Goal: Communication & Community: Answer question/provide support

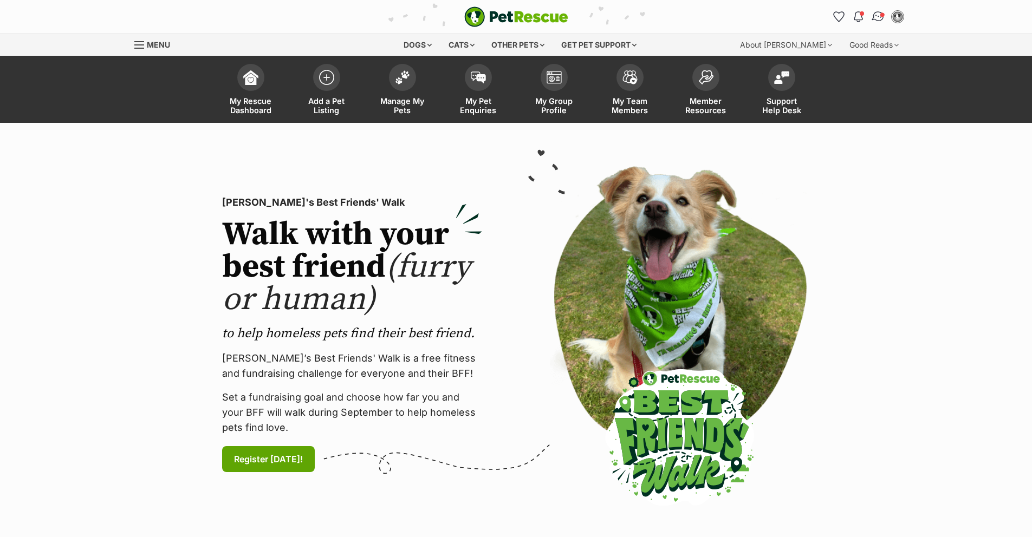
click at [874, 23] on link "Conversations" at bounding box center [878, 16] width 22 height 22
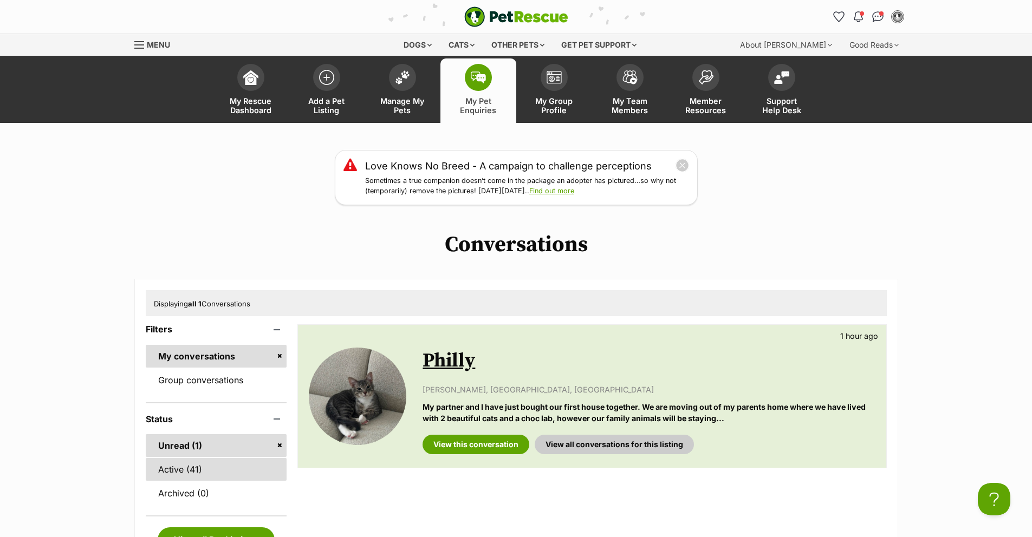
click at [182, 464] on link "Active (41)" at bounding box center [216, 469] width 141 height 23
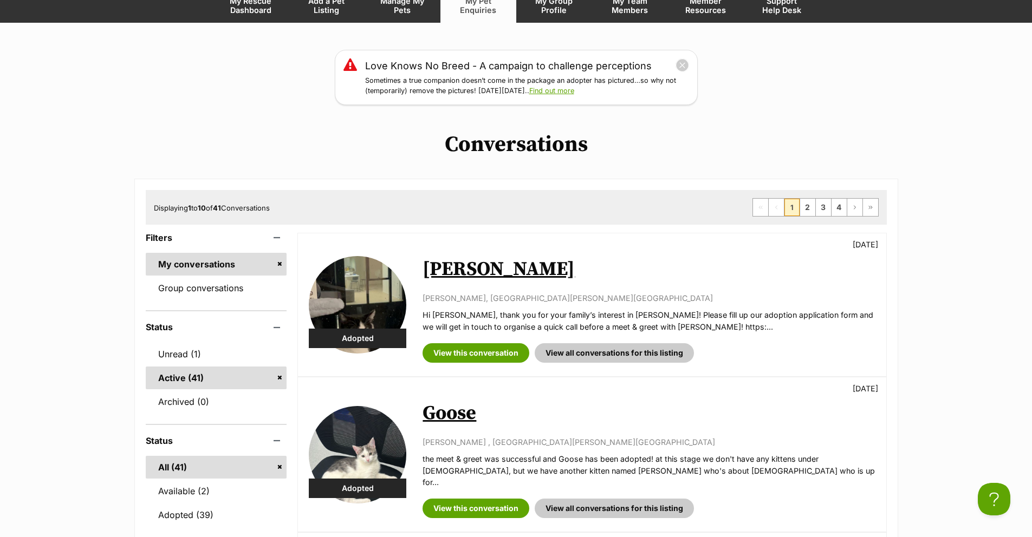
scroll to position [262, 0]
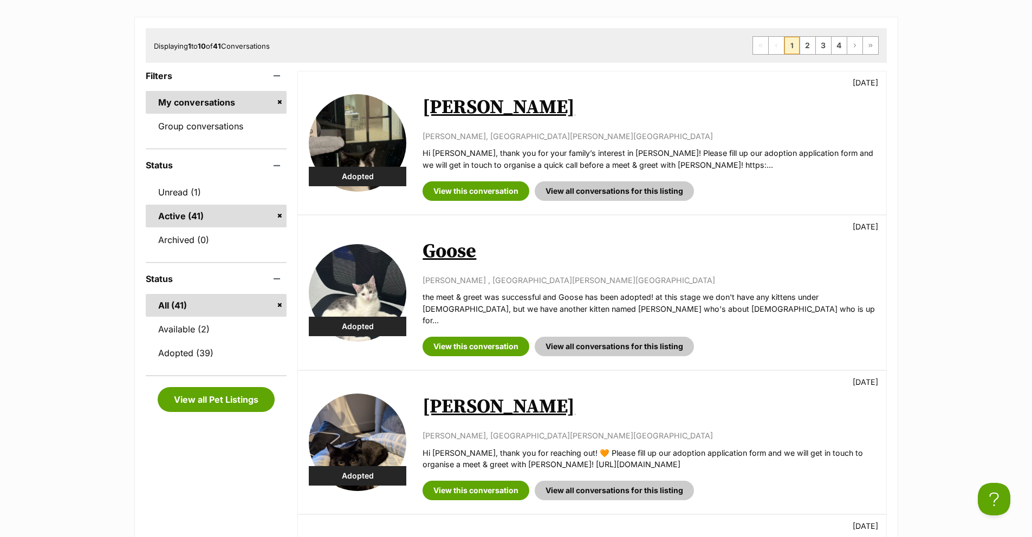
click at [448, 112] on link "[PERSON_NAME]" at bounding box center [499, 107] width 152 height 24
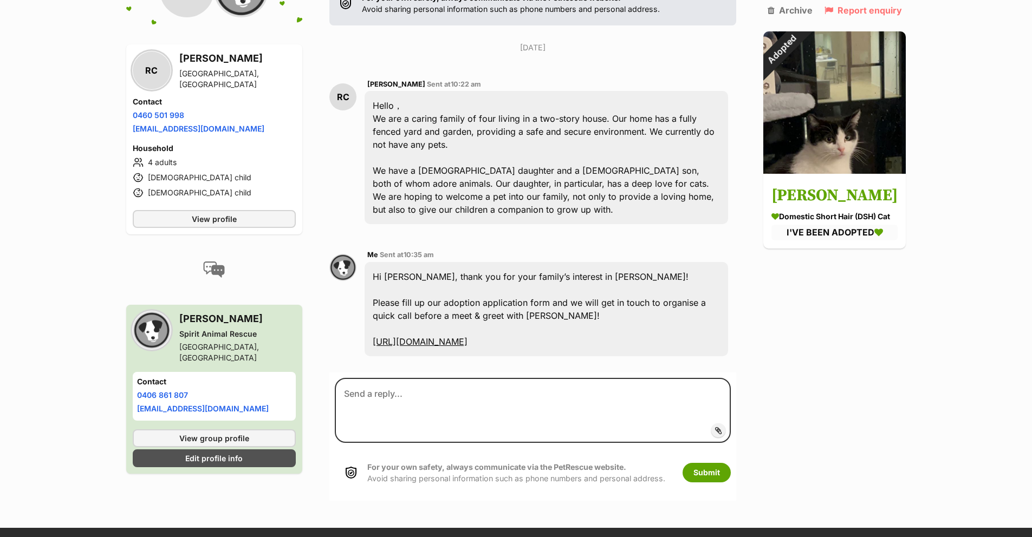
scroll to position [261, 0]
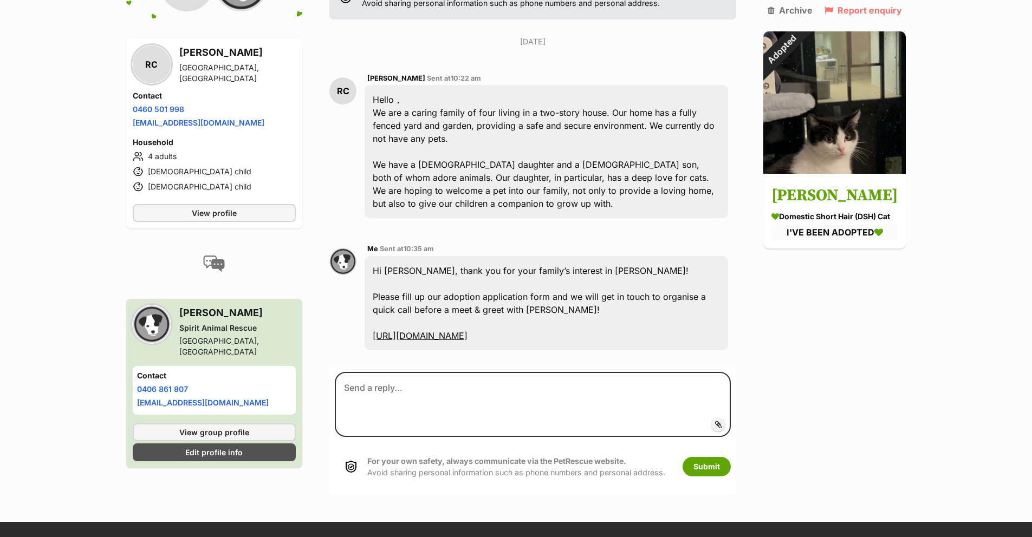
drag, startPoint x: 562, startPoint y: 293, endPoint x: 519, endPoint y: 281, distance: 44.8
click at [561, 291] on div "Hi Robert, thank you for your family’s interest in Luna! Please fill up our ado…" at bounding box center [547, 303] width 364 height 94
drag, startPoint x: 373, startPoint y: 241, endPoint x: 556, endPoint y: 307, distance: 194.7
click at [556, 307] on div "Hi Robert, thank you for your family’s interest in Luna! Please fill up our ado…" at bounding box center [547, 303] width 364 height 94
copy div "Hi Robert, thank you for your family’s interest in Luna! Please fill up our ado…"
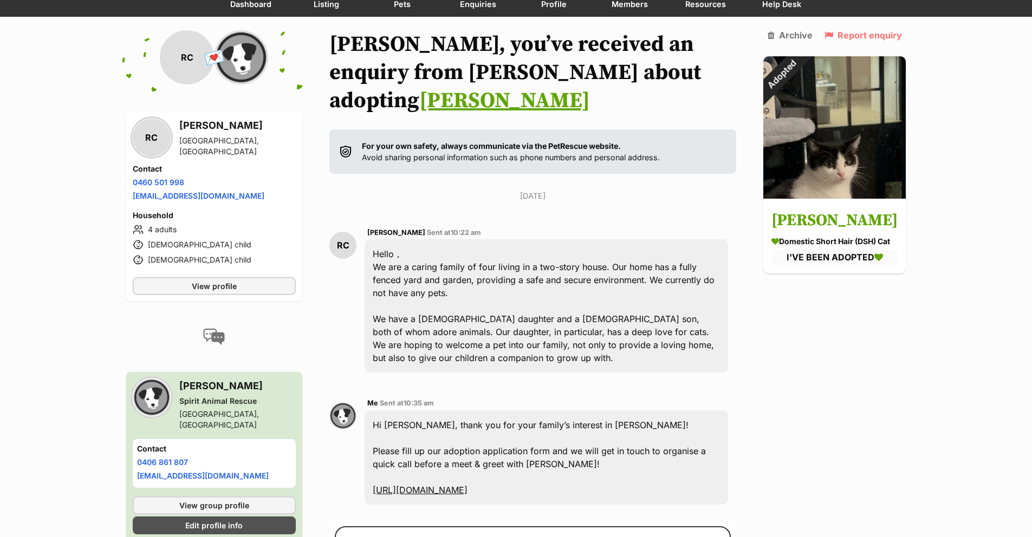
scroll to position [53, 0]
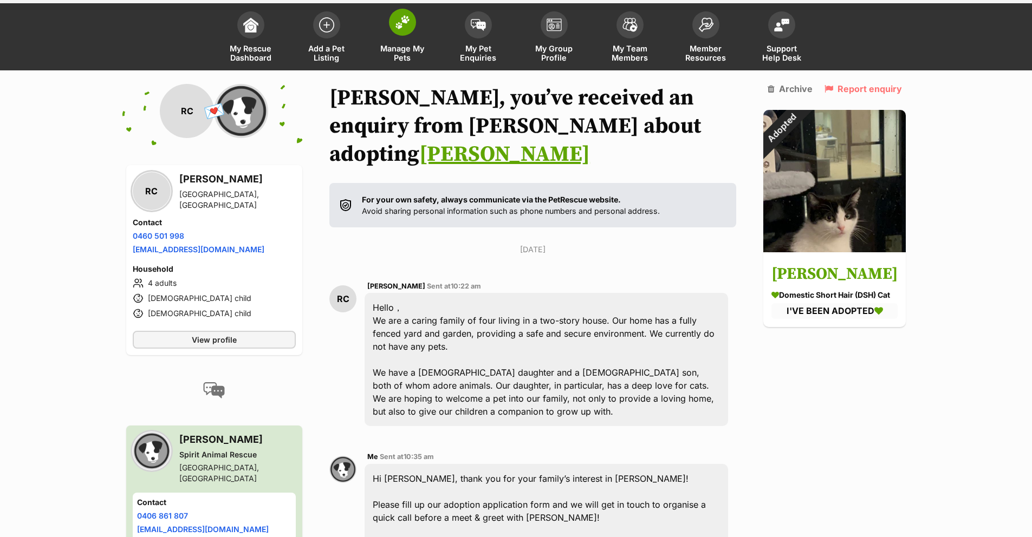
click at [414, 50] on span "Manage My Pets" at bounding box center [402, 53] width 49 height 18
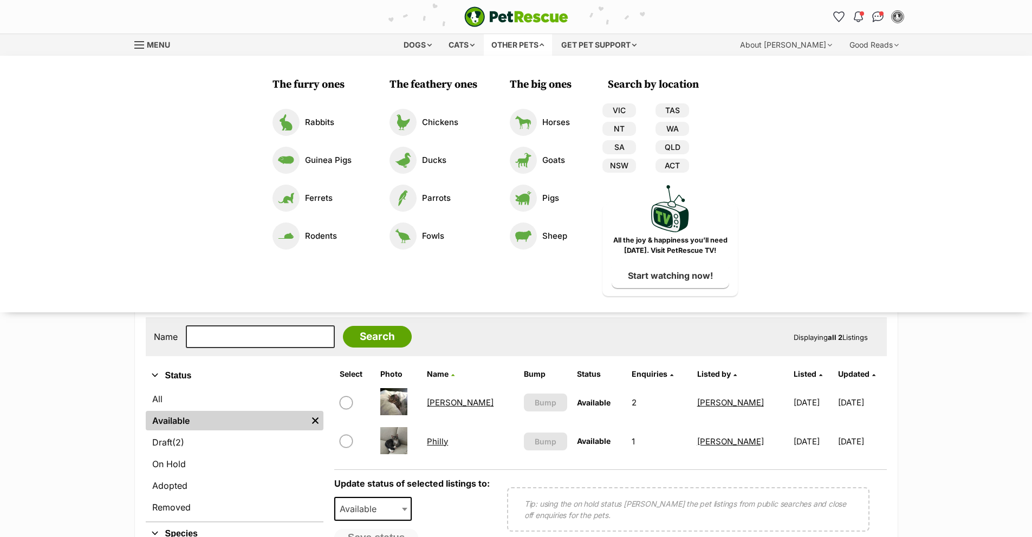
click at [473, 80] on h3 "The feathery ones" at bounding box center [434, 84] width 88 height 15
click at [524, 37] on div "Other pets" at bounding box center [518, 45] width 68 height 22
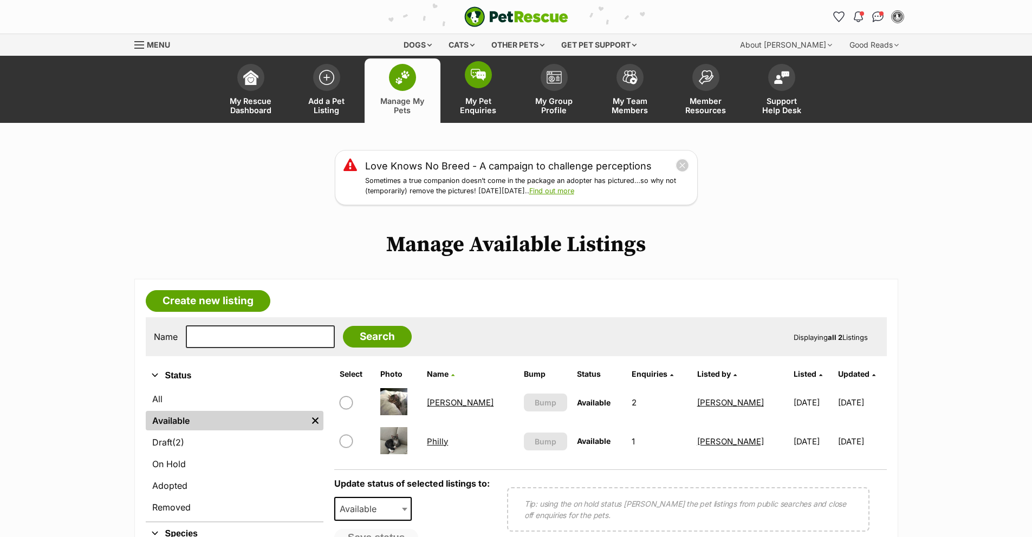
click at [474, 81] on span at bounding box center [478, 74] width 27 height 27
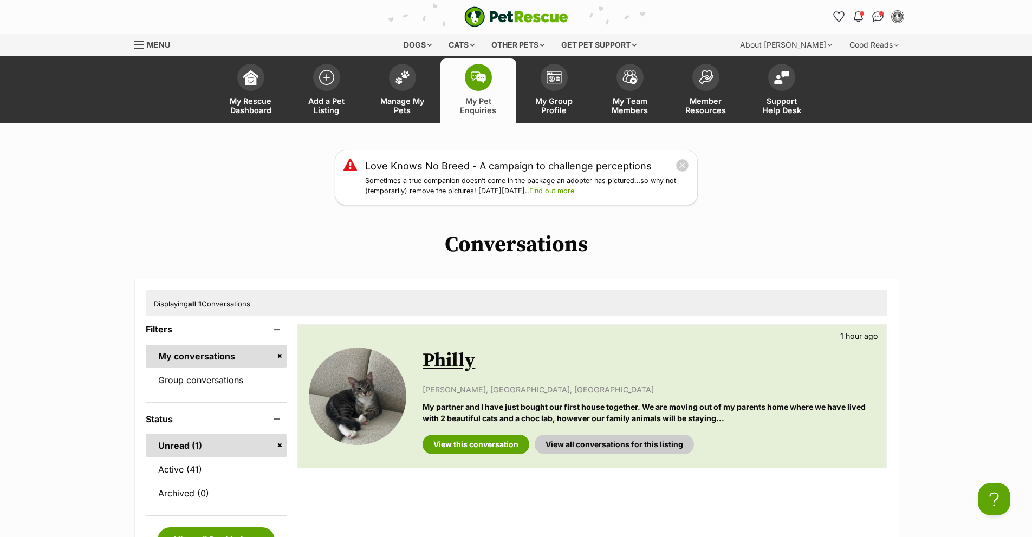
click at [463, 365] on link "Philly" at bounding box center [449, 361] width 53 height 24
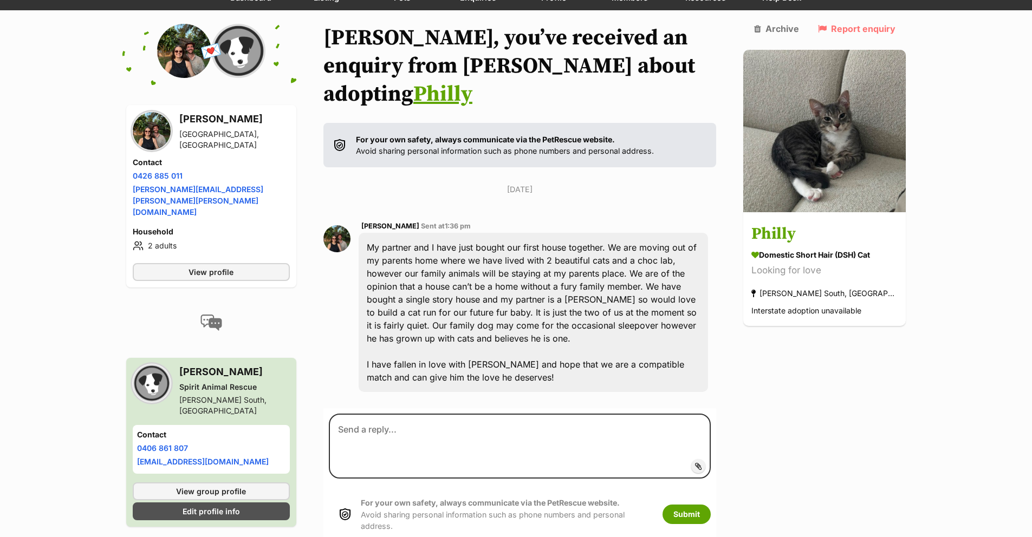
scroll to position [115, 0]
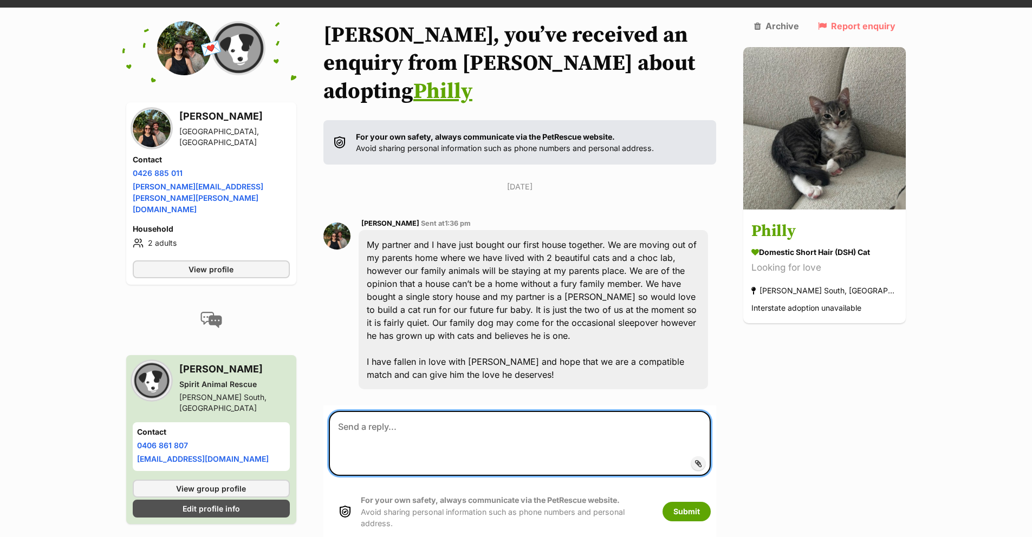
click at [395, 411] on textarea at bounding box center [520, 443] width 383 height 65
paste textarea "Hi Robert, thank you for your family’s interest in Luna! Please fill up our ado…"
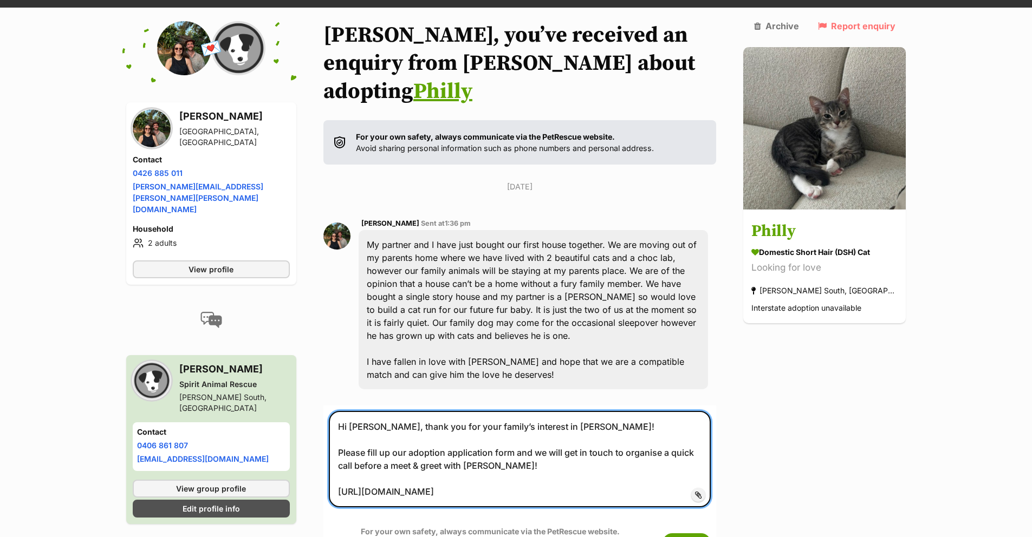
click at [373, 411] on textarea "Hi Robert, thank you for your family’s interest in Luna! Please fill up our ado…" at bounding box center [520, 459] width 383 height 96
click at [435, 411] on textarea "Hi Tamara, thank you for your family’s interest in Luna! Please fill up our ado…" at bounding box center [520, 459] width 383 height 96
click at [538, 411] on textarea "Hi Tamara, thank you so much for your family’s interest in Luna! Please fill up…" at bounding box center [520, 459] width 383 height 96
click at [568, 411] on textarea "Hi Tamara, thank you so much for your family’s interest in Luna! Please fill up…" at bounding box center [520, 459] width 383 height 96
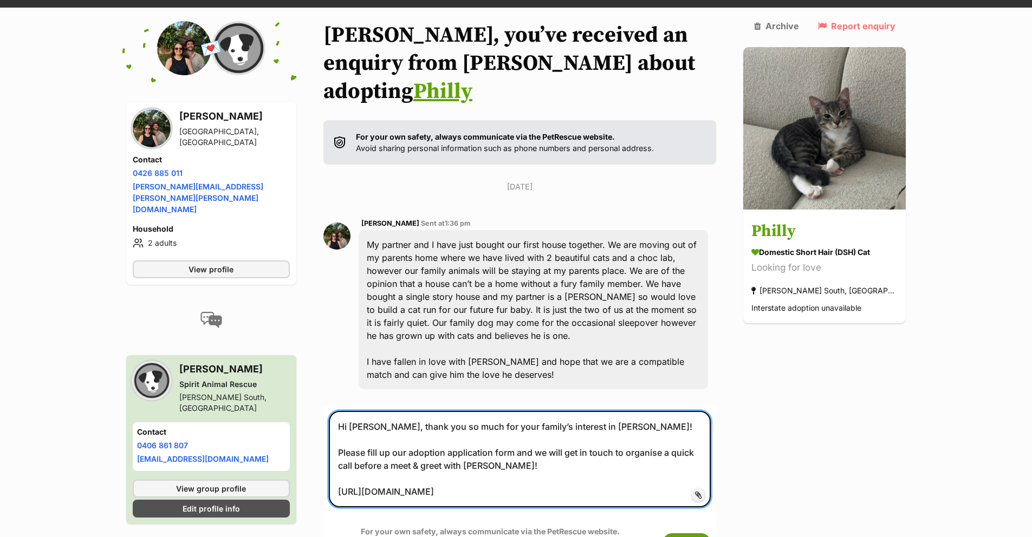
drag, startPoint x: 537, startPoint y: 388, endPoint x: 508, endPoint y: 384, distance: 29.6
click at [508, 411] on textarea "Hi Tamara, thank you so much for your family’s interest in Luna! Please fill up…" at bounding box center [520, 459] width 383 height 96
click at [564, 411] on textarea "Hi Tamara, thank you so much for your interest in Luna! Please fill up our adop…" at bounding box center [520, 459] width 383 height 96
click at [468, 424] on textarea "Hi Tamara, thank you so much for your interest in our beautiful Philly! Please …" at bounding box center [520, 459] width 383 height 96
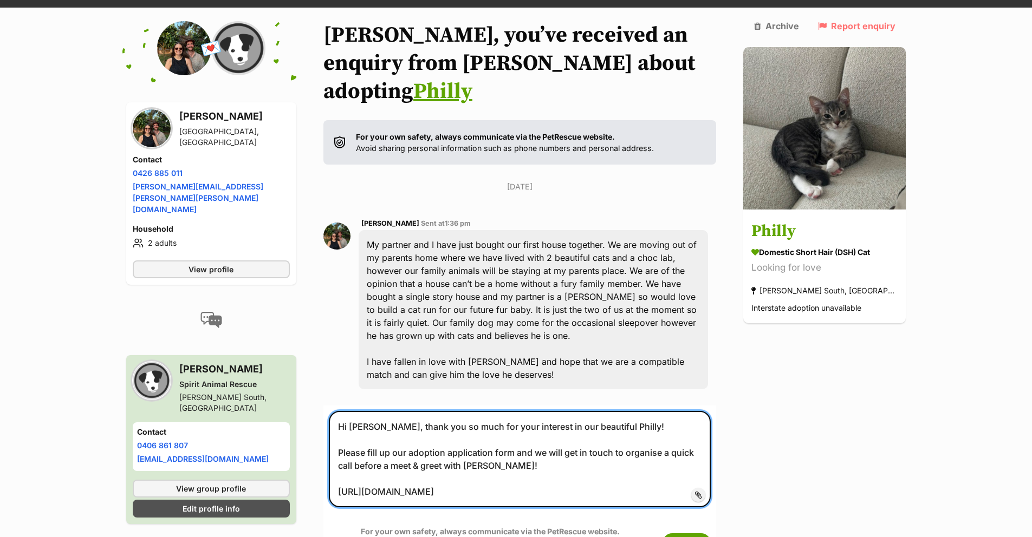
click at [468, 424] on textarea "Hi Tamara, thank you so much for your interest in our beautiful Philly! Please …" at bounding box center [520, 459] width 383 height 96
click at [362, 428] on textarea "Hi Tamara, thank you so much for your interest in our beautiful Philly! Please …" at bounding box center [520, 459] width 383 height 96
click at [527, 411] on textarea "Hi Tamara, thank you so much for your interest in our beautiful Philly! Please …" at bounding box center [520, 459] width 383 height 96
click at [526, 420] on textarea "Hi Tamara, thank you so much for your interest in our beautiful Philly! Please …" at bounding box center [520, 459] width 383 height 96
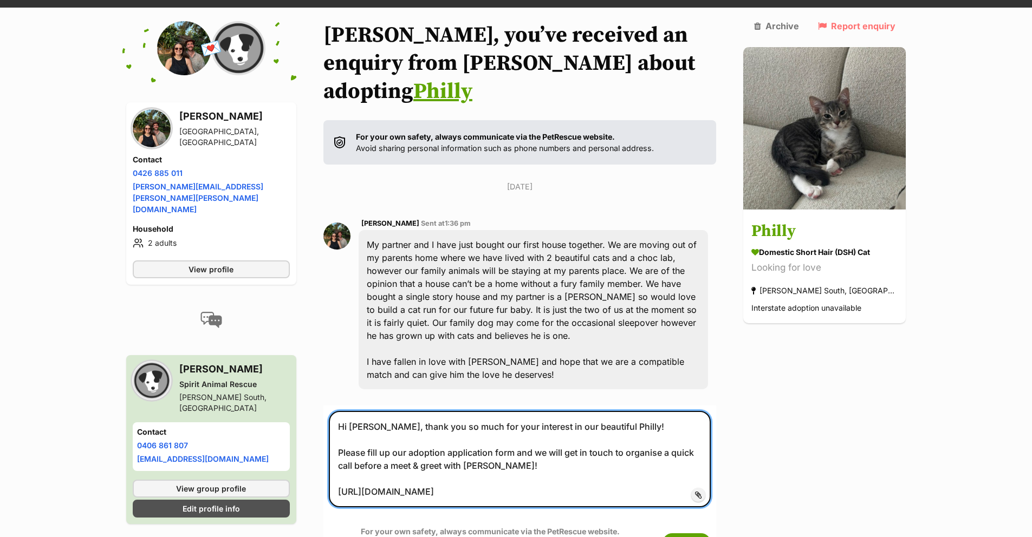
drag, startPoint x: 544, startPoint y: 416, endPoint x: 508, endPoint y: 414, distance: 35.8
click at [543, 416] on textarea "Hi Tamara, thank you so much for your interest in our beautiful Philly! Please …" at bounding box center [520, 459] width 383 height 96
click at [508, 414] on textarea "Hi Tamara, thank you so much for your interest in our beautiful Philly! Please …" at bounding box center [520, 459] width 383 height 96
click at [485, 414] on textarea "Hi Tamara, thank you so much for your interest in our beautiful Philly! Please …" at bounding box center [520, 459] width 383 height 96
click at [445, 414] on textarea "Hi Tamara, thank you so much for your interest in our beautiful Philly! Please …" at bounding box center [520, 459] width 383 height 96
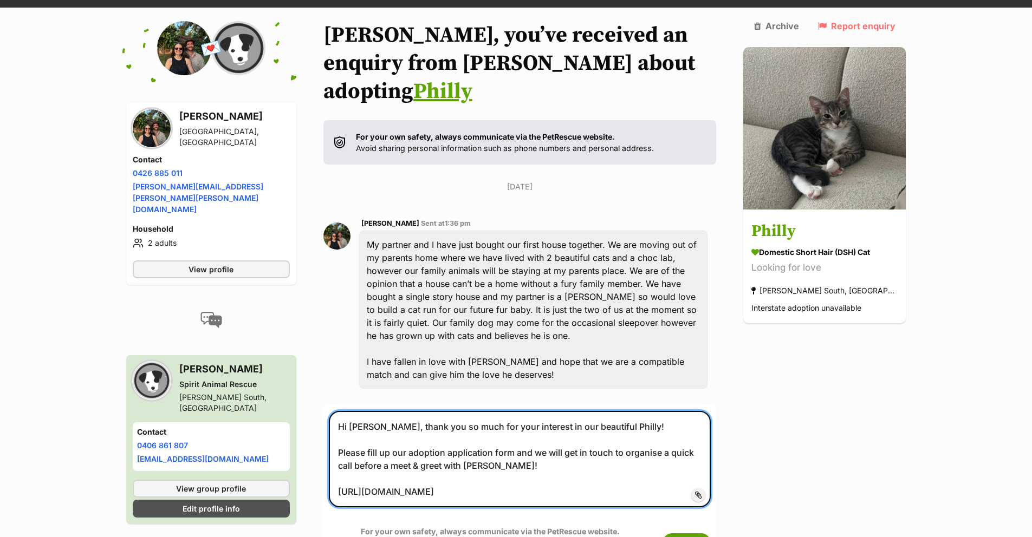
click at [591, 411] on textarea "Hi Tamara, thank you so much for your interest in our beautiful Philly! Please …" at bounding box center [520, 459] width 383 height 96
click at [562, 412] on textarea "Hi Tamara, thank you so much for your interest in our beautiful Philly! Please …" at bounding box center [520, 459] width 383 height 96
click at [516, 419] on textarea "Hi Tamara, thank you so much for your interest in our beautiful Philly! Please …" at bounding box center [520, 459] width 383 height 96
click at [529, 415] on textarea "Hi Tamara, thank you so much for your interest in our beautiful Philly! Please …" at bounding box center [520, 459] width 383 height 96
click at [524, 415] on textarea "Hi Tamara, thank you so much for your interest in our beautiful Philly! Please …" at bounding box center [520, 459] width 383 height 96
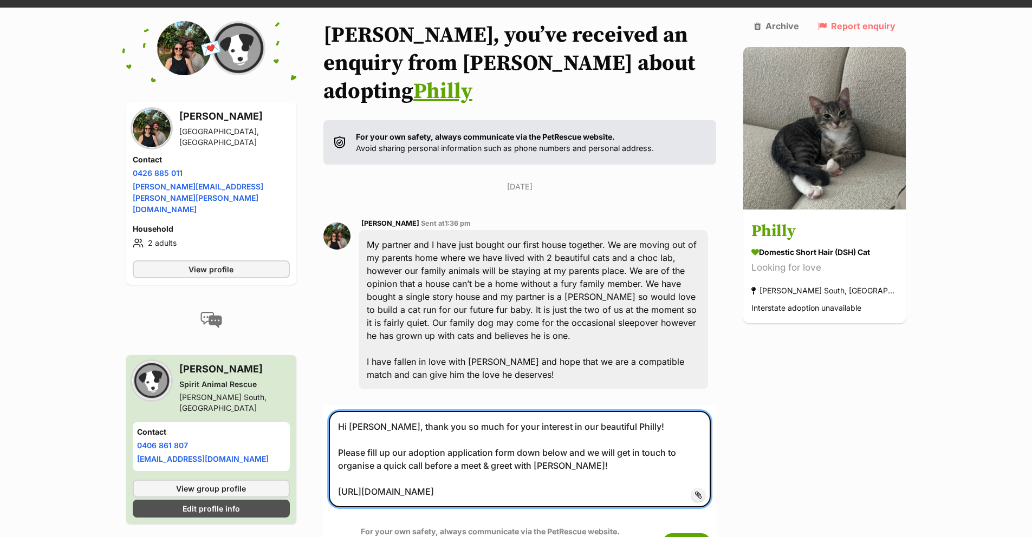
click at [631, 411] on textarea "Hi Tamara, thank you so much for your interest in our beautiful Philly! Please …" at bounding box center [520, 459] width 383 height 96
click at [659, 423] on textarea "Hi Tamara, thank you so much for your interest in our beautiful Philly! Please …" at bounding box center [520, 459] width 383 height 96
click at [544, 424] on textarea "Hi Tamara, thank you so much for your interest in our beautiful Philly! Please …" at bounding box center [520, 459] width 383 height 96
click at [348, 411] on textarea "Hi Tamara, thank you so much for your interest in our beautiful Philly! Please …" at bounding box center [520, 459] width 383 height 96
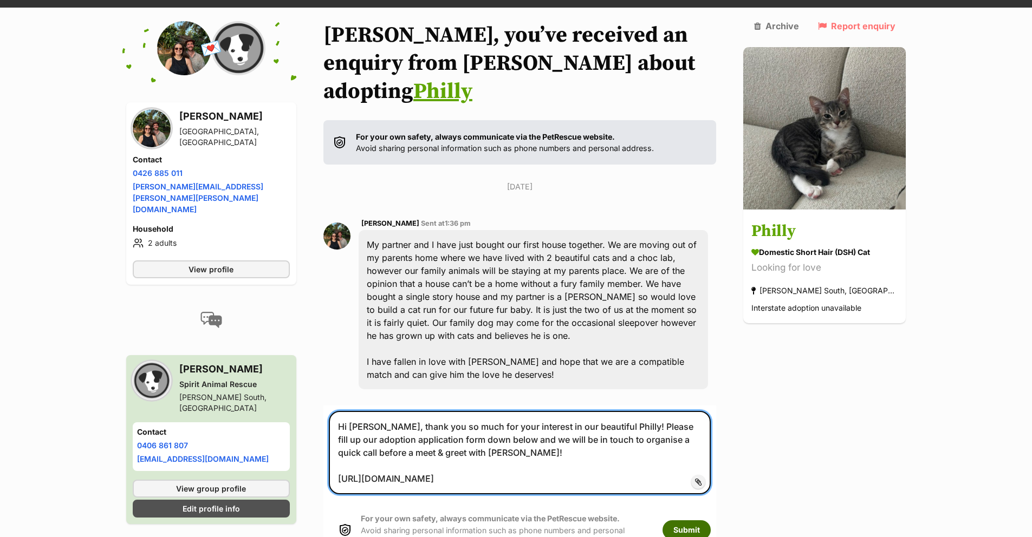
type textarea "Hi Tamara, thank you so much for your interest in our beautiful Philly! Please …"
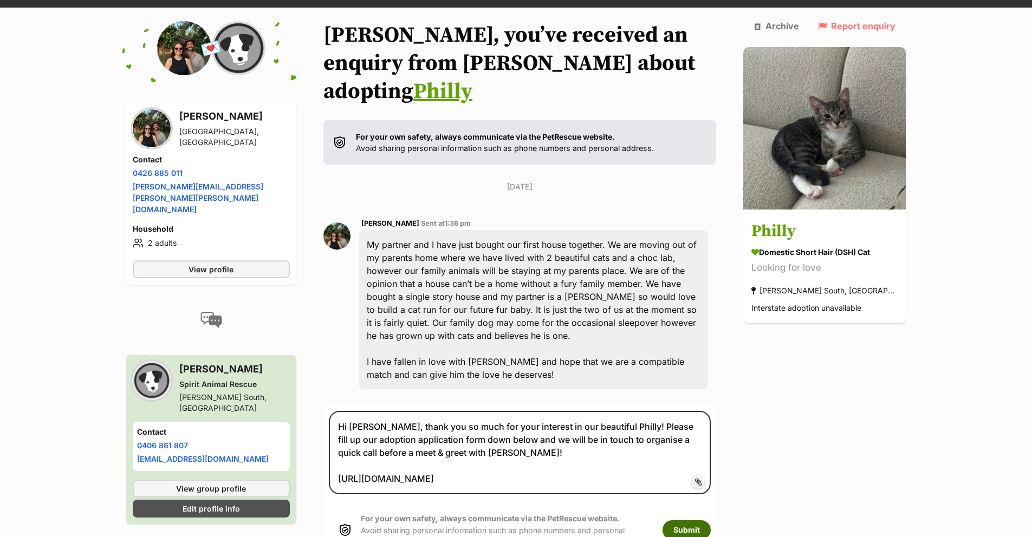
click at [711, 521] on button "Submit" at bounding box center [687, 531] width 48 height 20
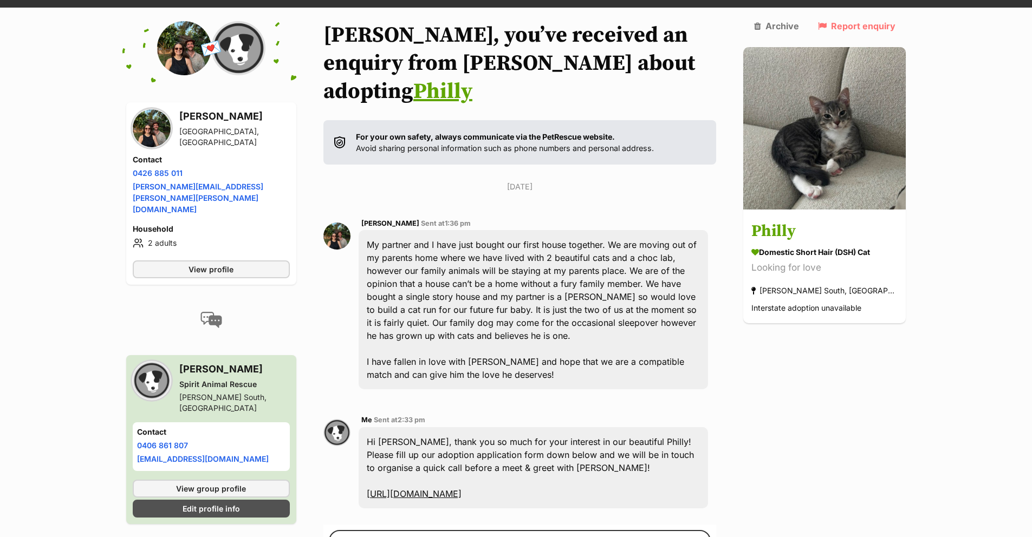
click at [136, 133] on img at bounding box center [152, 128] width 38 height 38
click at [155, 128] on img at bounding box center [152, 128] width 38 height 38
click at [234, 264] on span "View profile" at bounding box center [211, 269] width 45 height 11
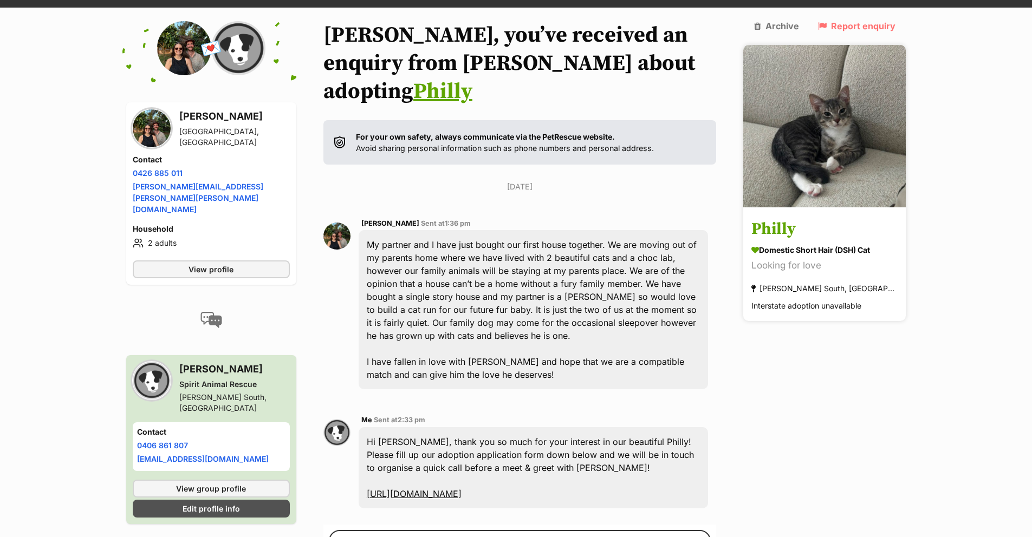
click at [826, 141] on img at bounding box center [824, 126] width 163 height 163
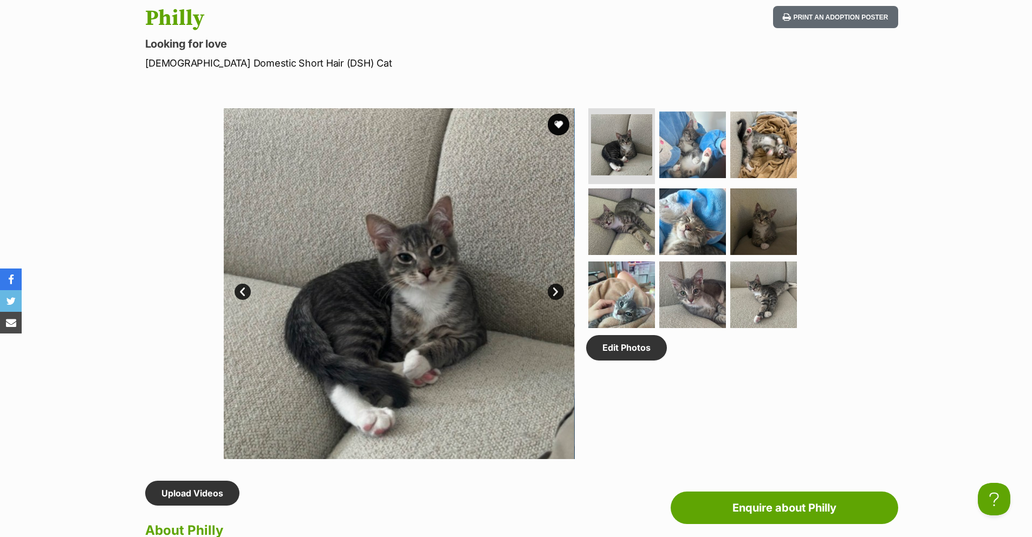
scroll to position [462, 0]
click at [665, 152] on img at bounding box center [693, 146] width 70 height 70
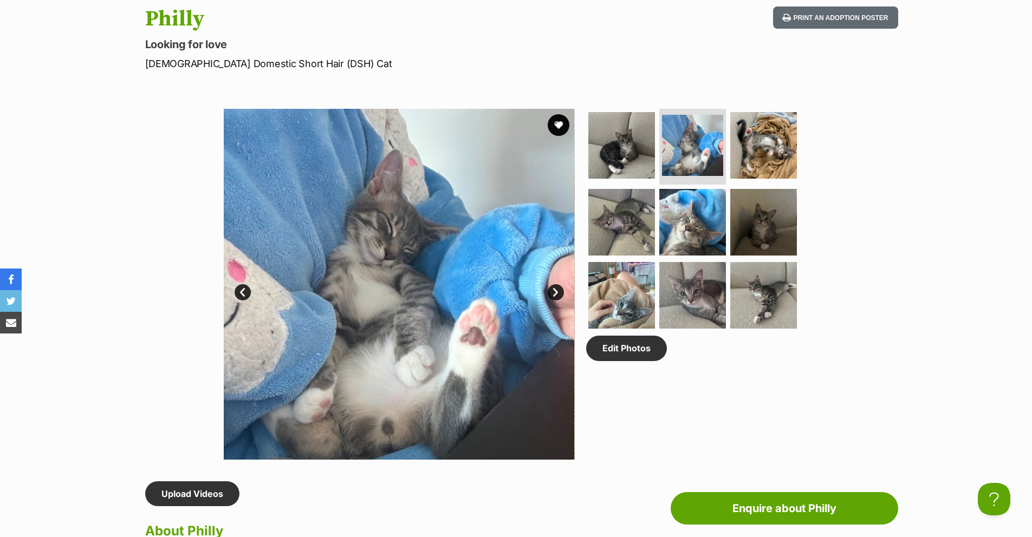
click at [725, 145] on ul at bounding box center [697, 222] width 222 height 227
click at [706, 264] on img at bounding box center [693, 296] width 70 height 70
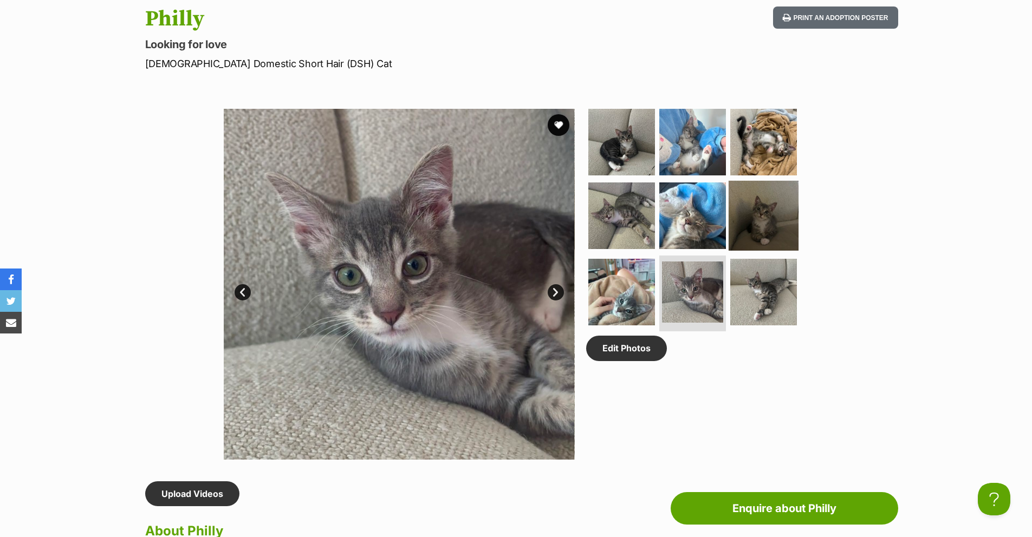
click at [769, 213] on img at bounding box center [764, 215] width 70 height 70
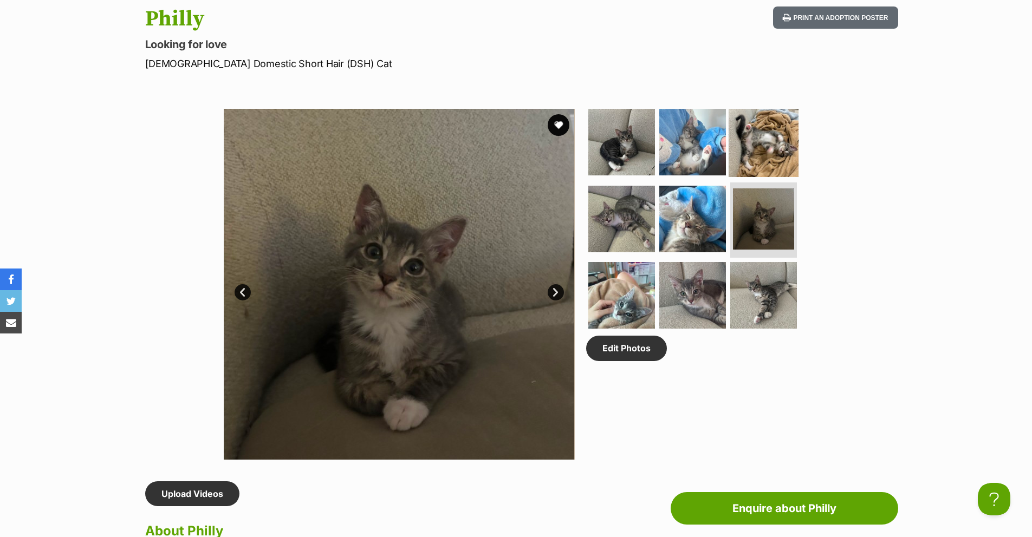
click at [772, 153] on img at bounding box center [764, 142] width 70 height 70
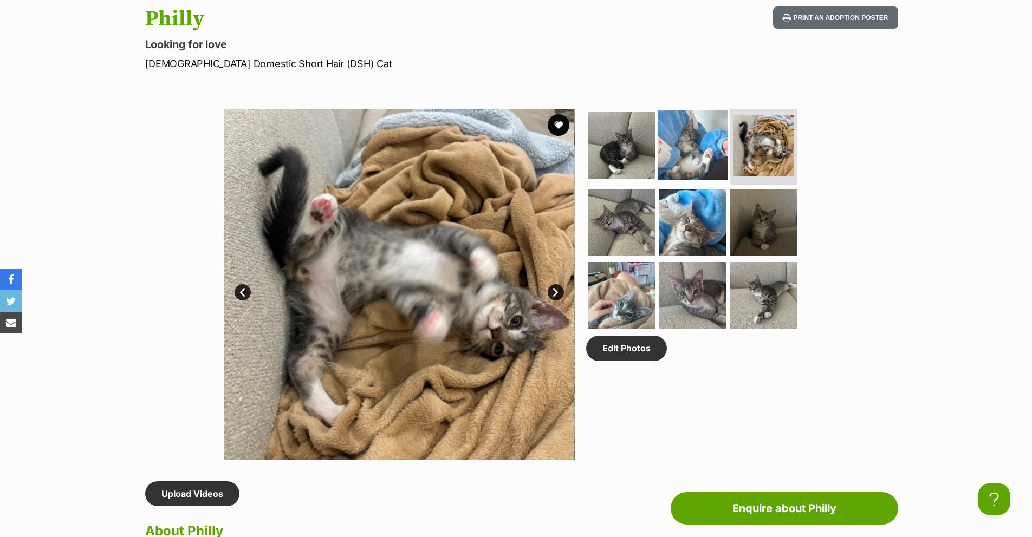
click at [704, 159] on img at bounding box center [693, 146] width 70 height 70
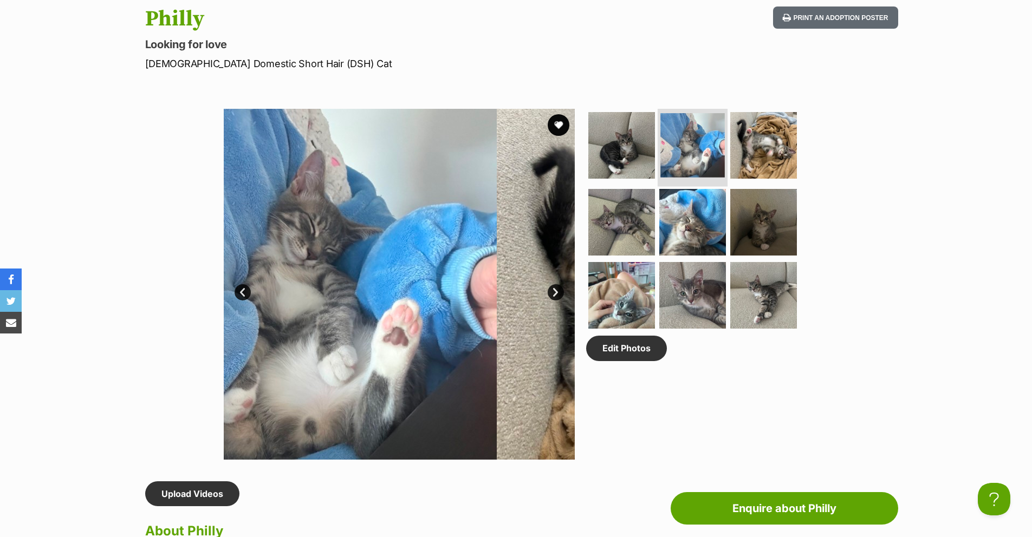
click at [661, 167] on img at bounding box center [692, 145] width 64 height 64
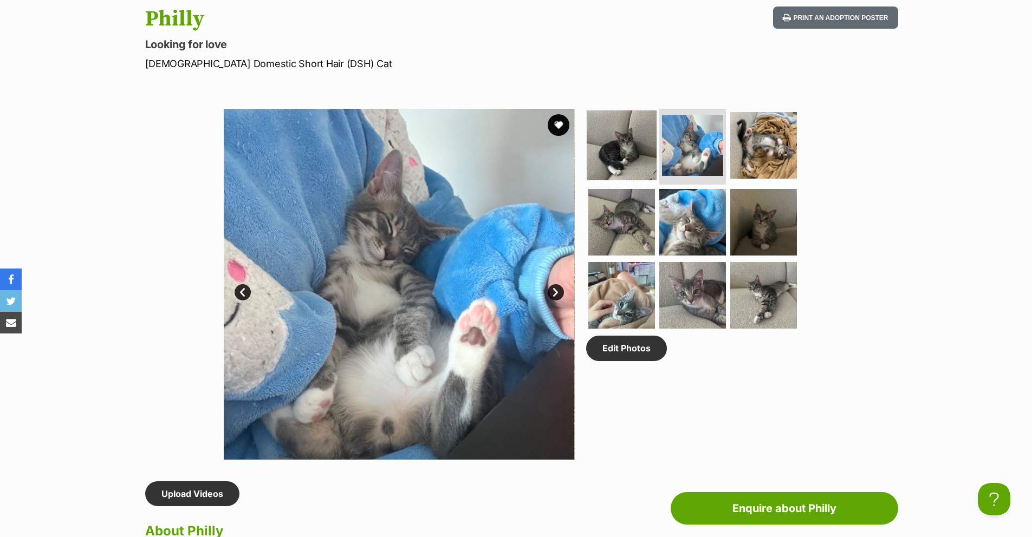
click at [633, 181] on link at bounding box center [622, 177] width 70 height 12
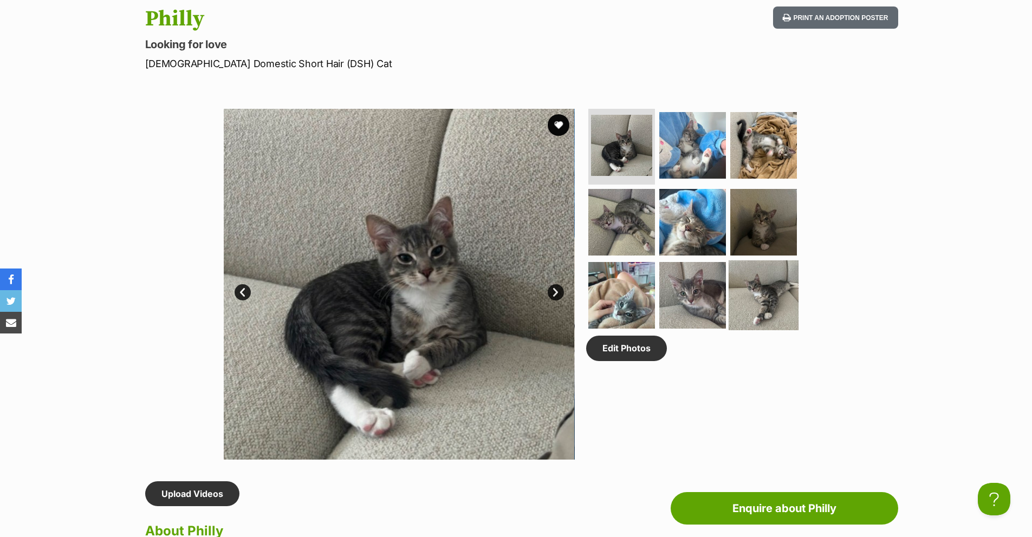
click at [771, 295] on img at bounding box center [764, 296] width 70 height 70
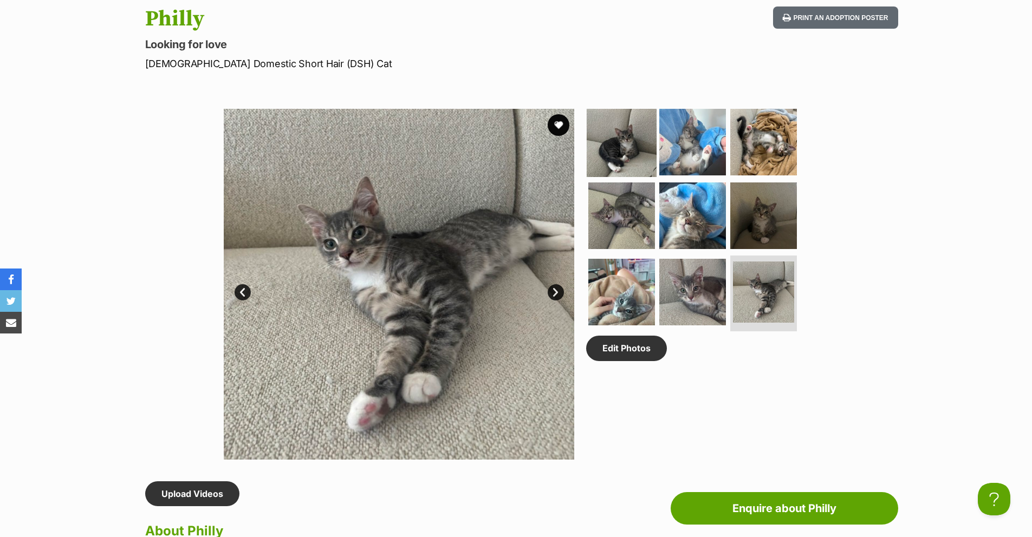
click at [590, 133] on img at bounding box center [622, 142] width 70 height 70
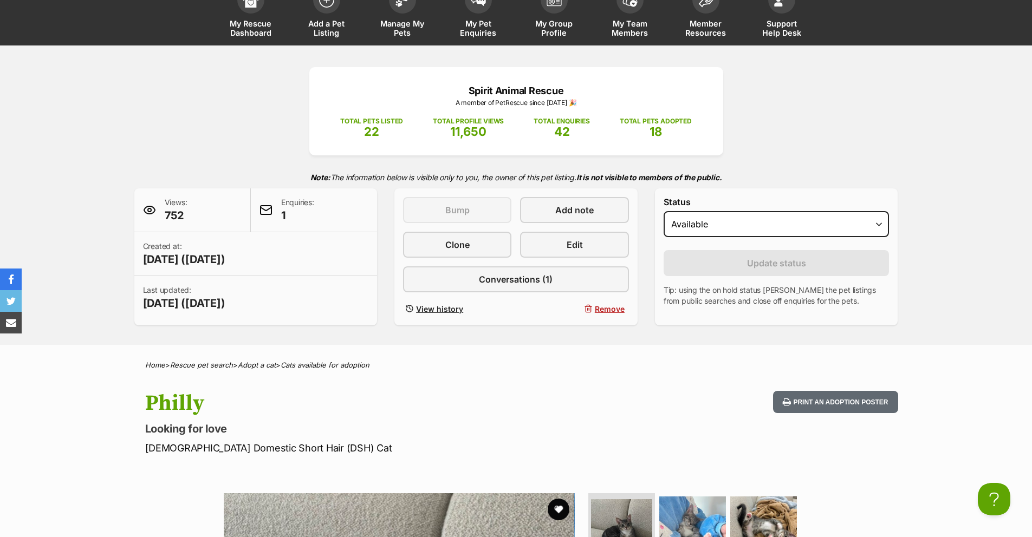
scroll to position [0, 0]
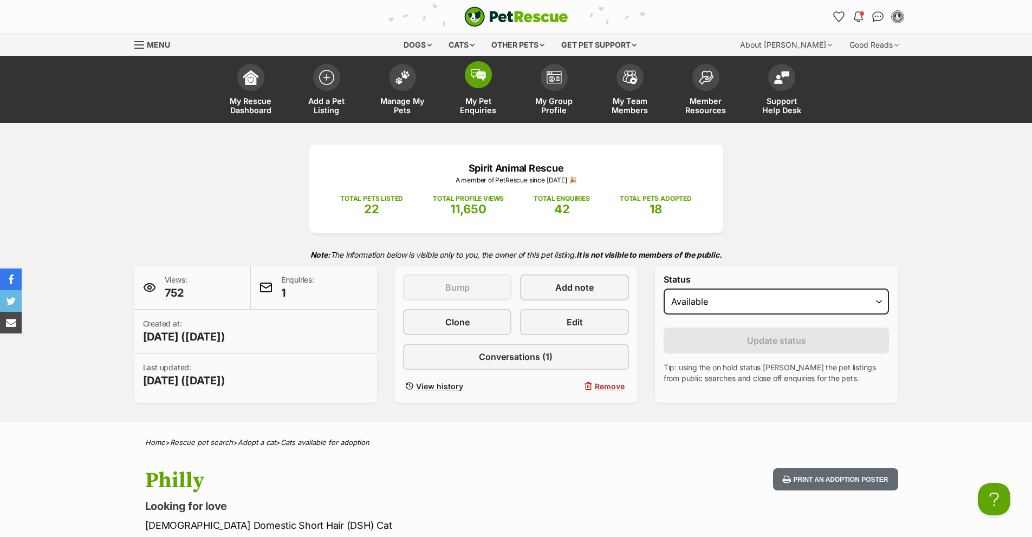
click at [488, 101] on span "My Pet Enquiries" at bounding box center [478, 105] width 49 height 18
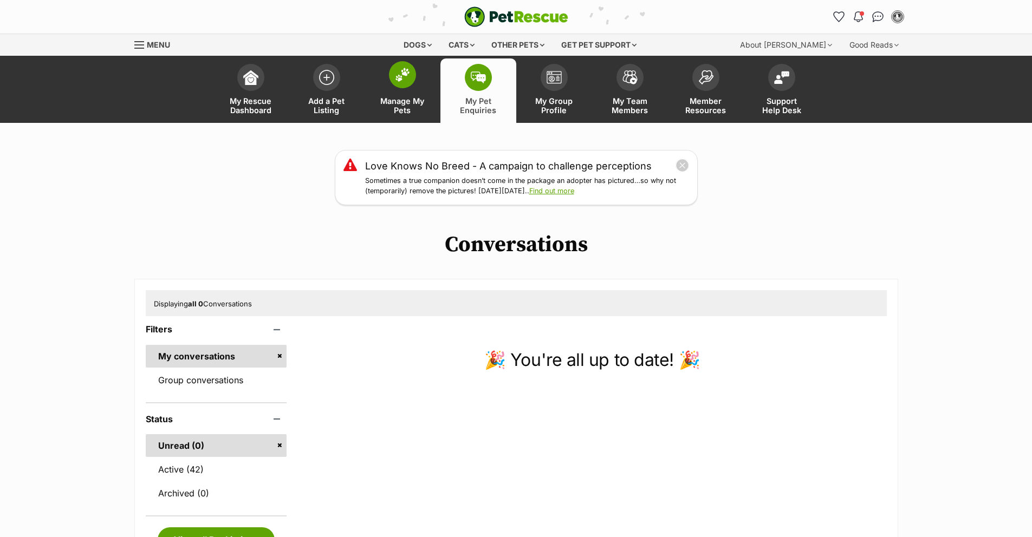
click at [390, 74] on span at bounding box center [402, 74] width 27 height 27
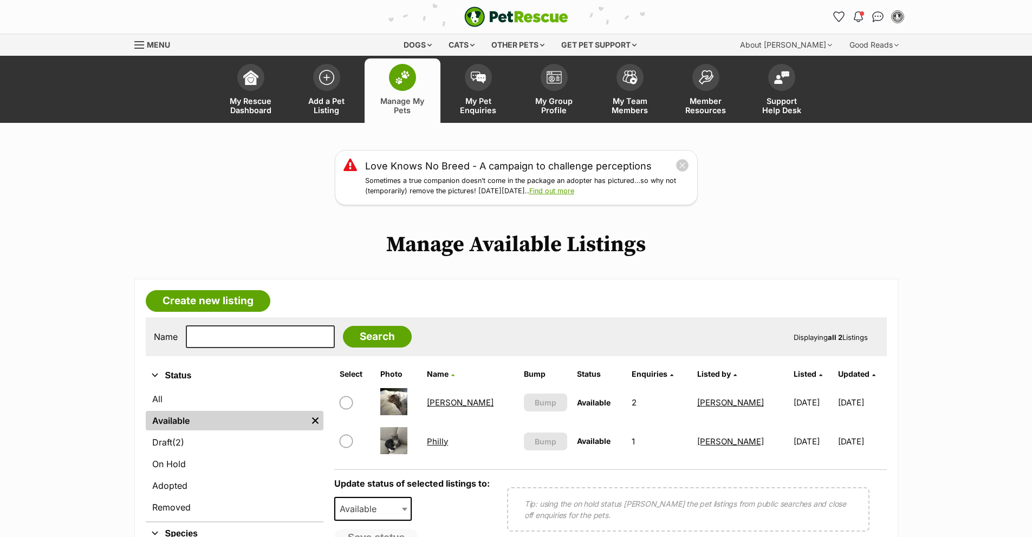
click at [442, 407] on link "[PERSON_NAME]" at bounding box center [460, 403] width 67 height 10
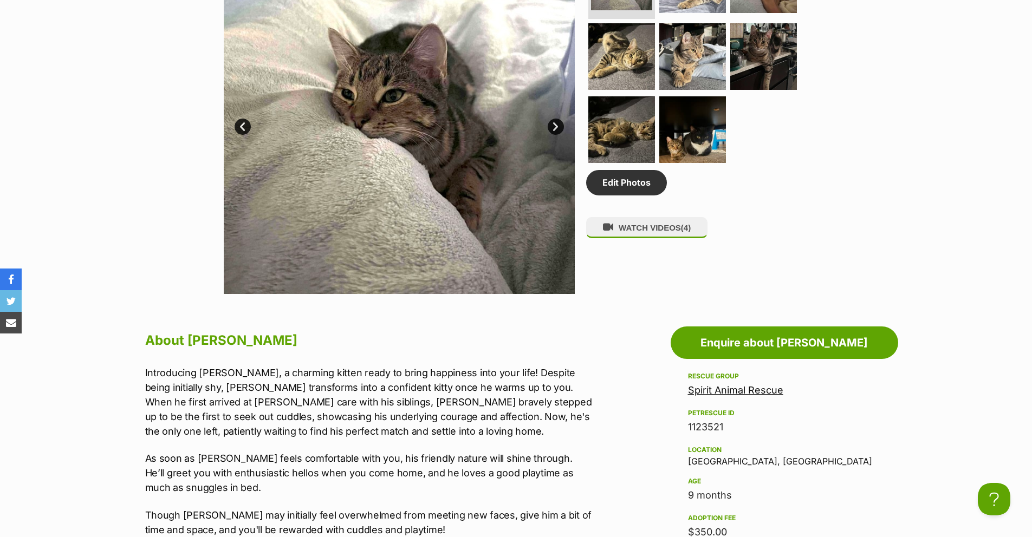
scroll to position [548, 0]
